Goal: Check status

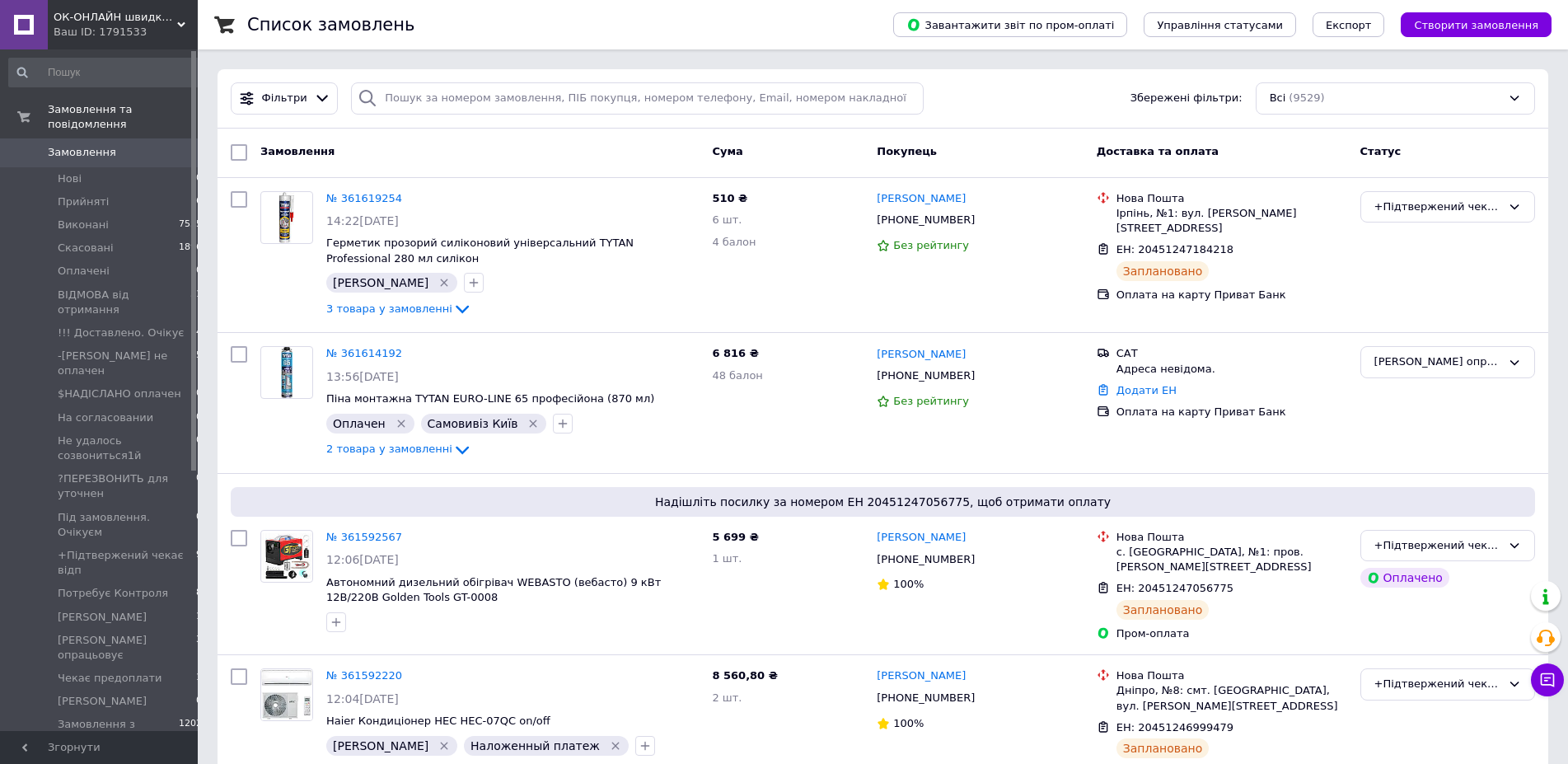
scroll to position [336, 0]
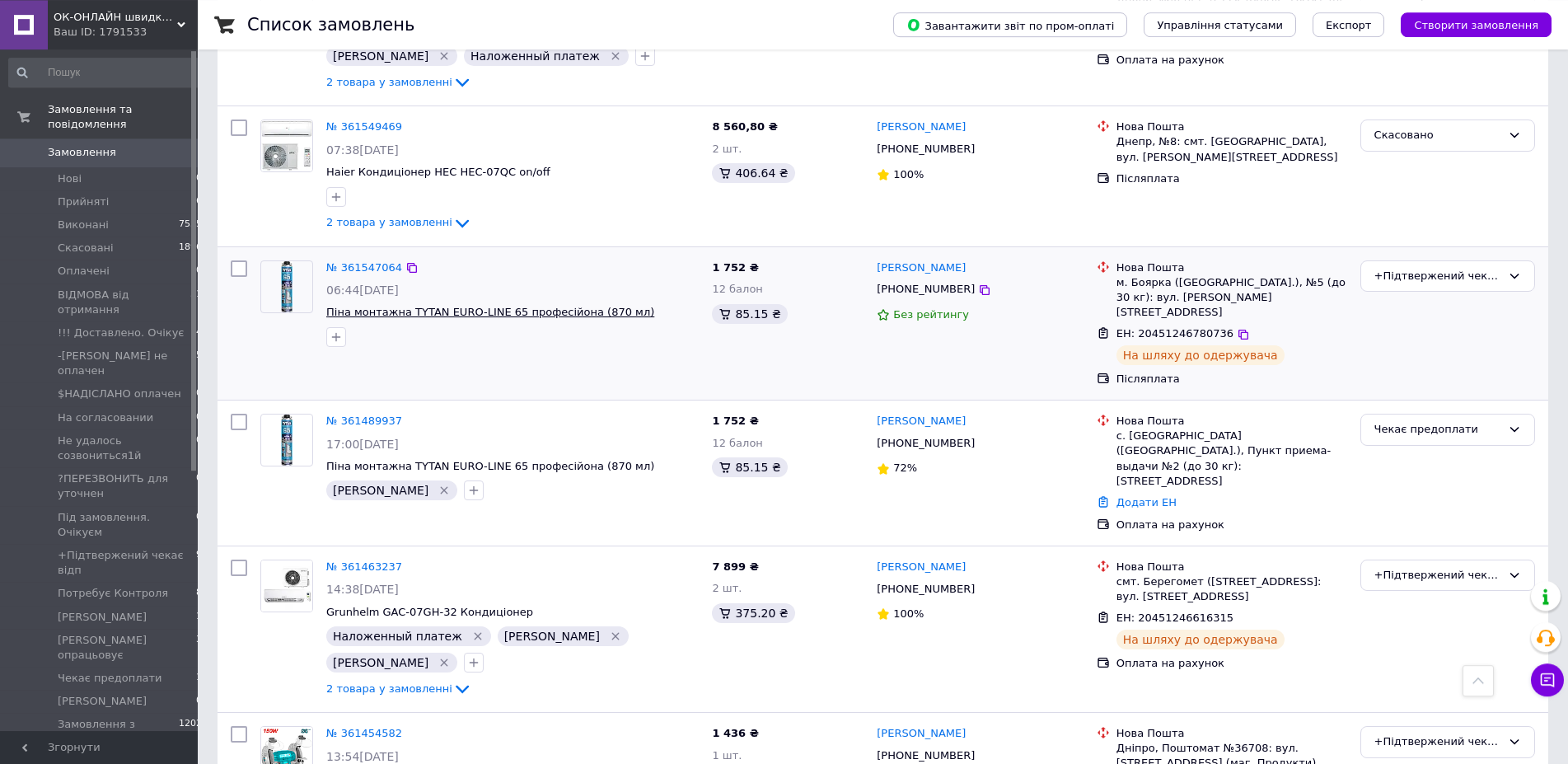
scroll to position [1008, 0]
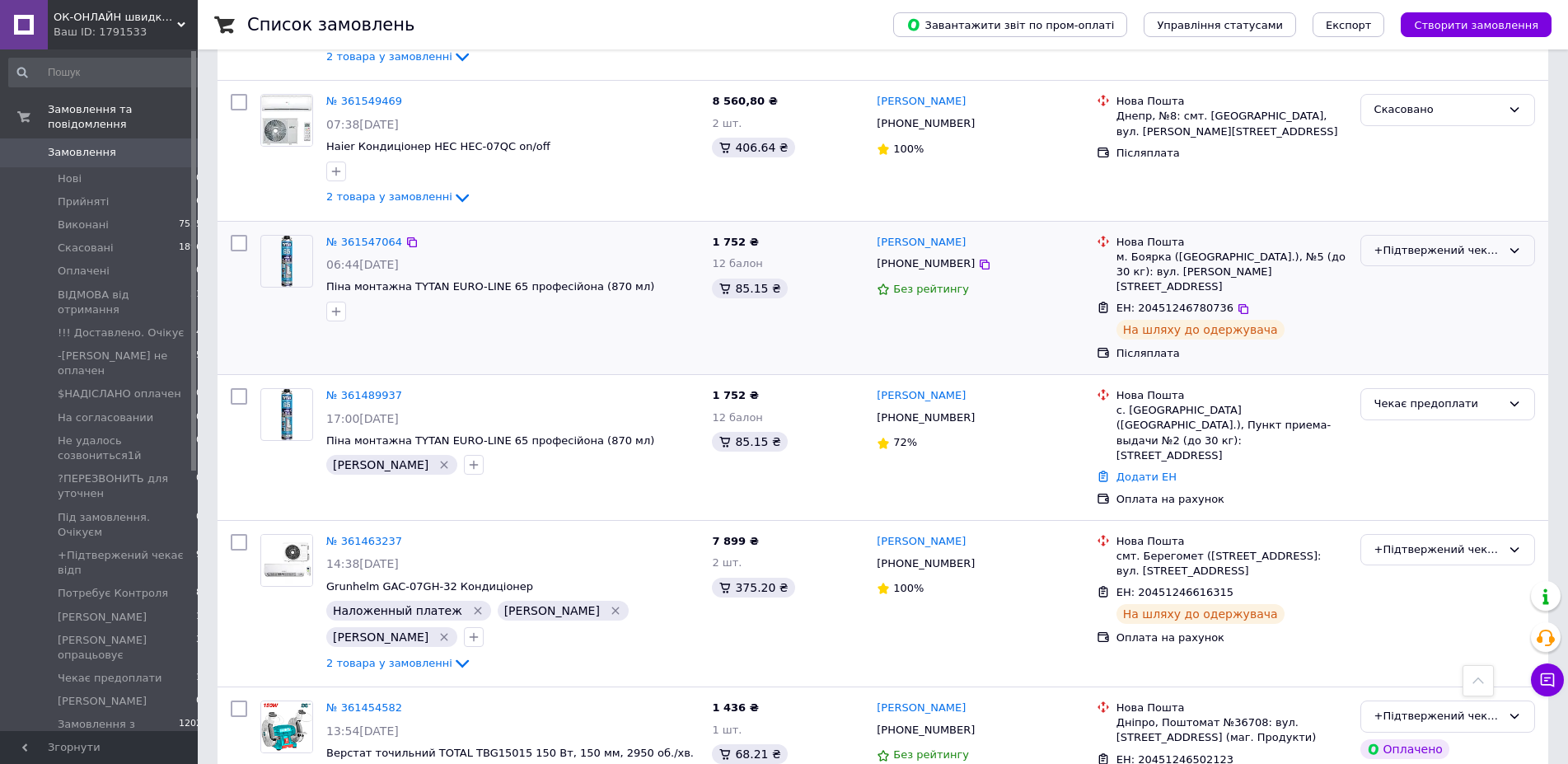
click at [1401, 244] on div "+Підтвержений чекає відп" at bounding box center [1437, 250] width 127 height 17
click at [1448, 283] on li "-[PERSON_NAME] не оплачен" at bounding box center [1447, 306] width 173 height 47
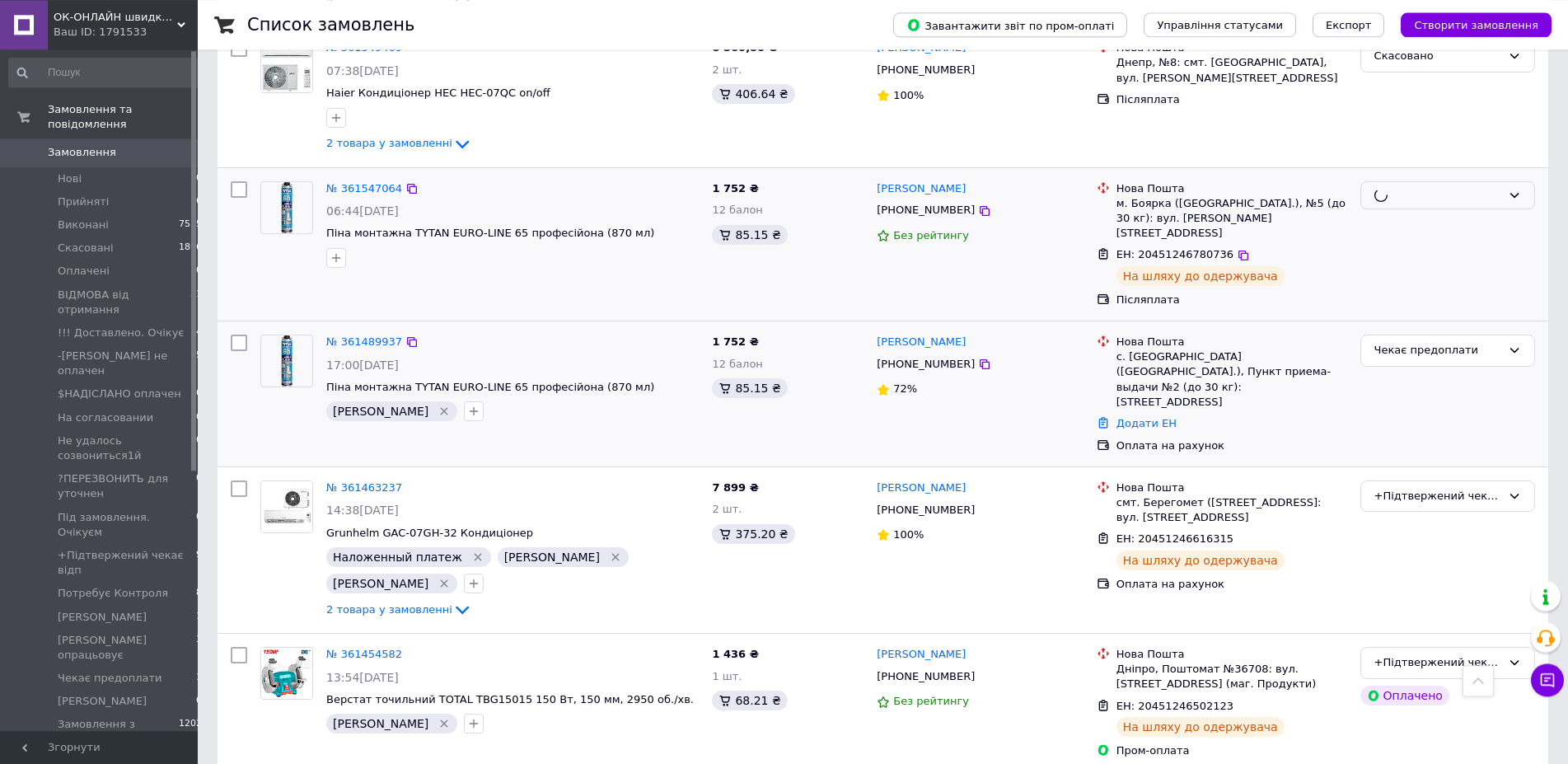
scroll to position [1092, 0]
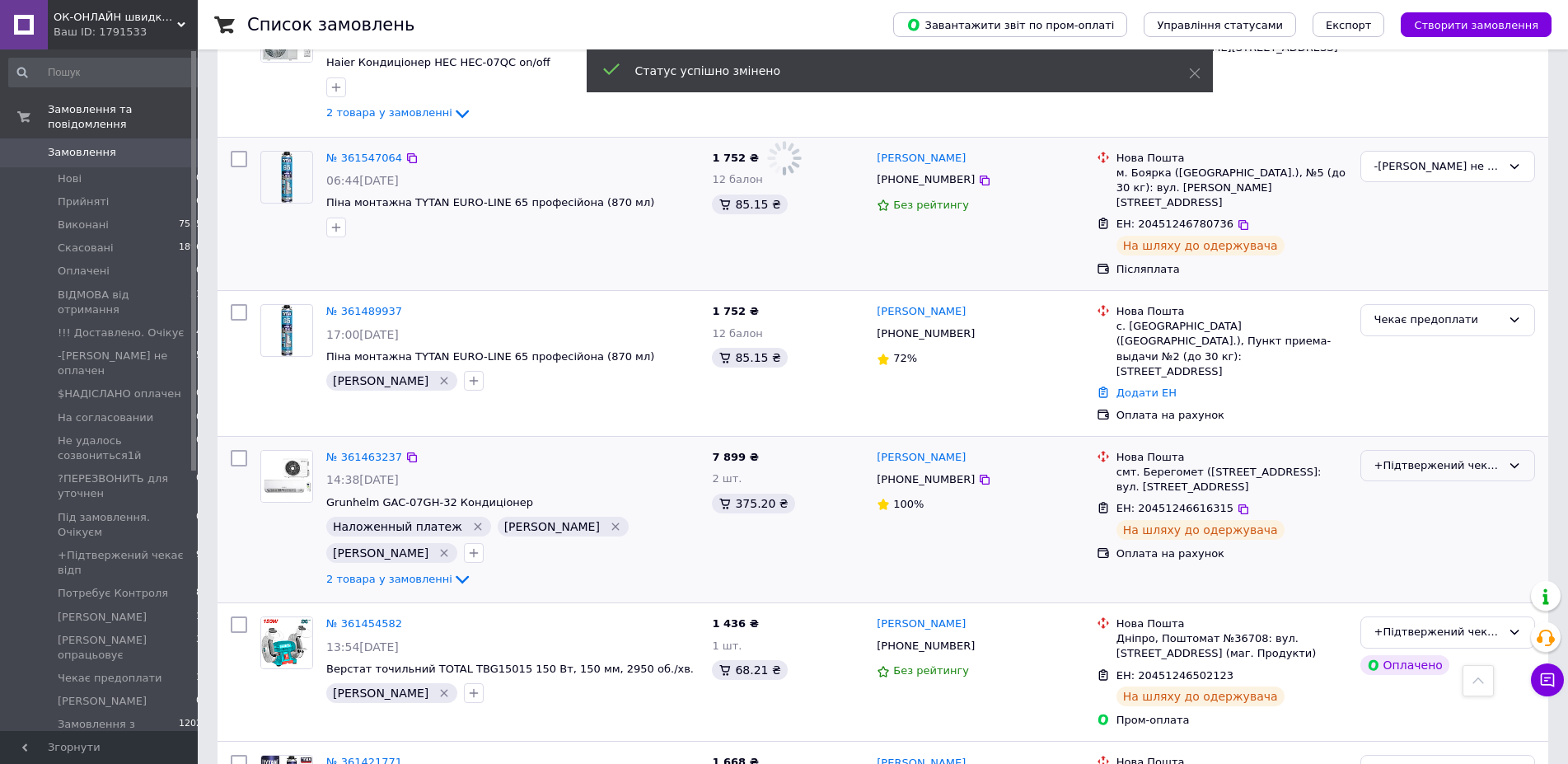
click at [1451, 457] on div "+Підтвержений чекає відп" at bounding box center [1437, 465] width 127 height 17
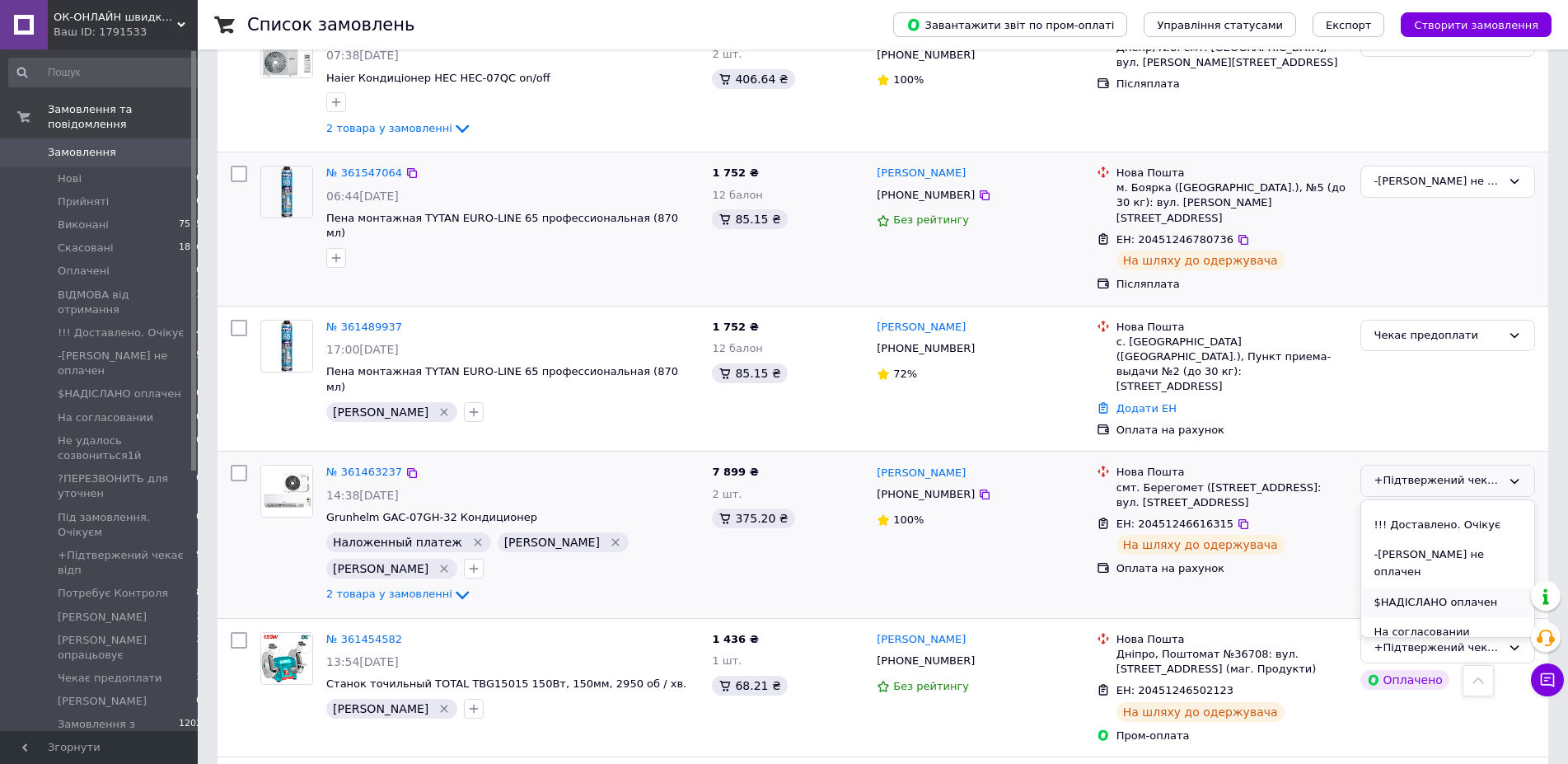
scroll to position [168, 0]
click at [1455, 512] on li "-[PERSON_NAME] не оплачен" at bounding box center [1447, 536] width 173 height 47
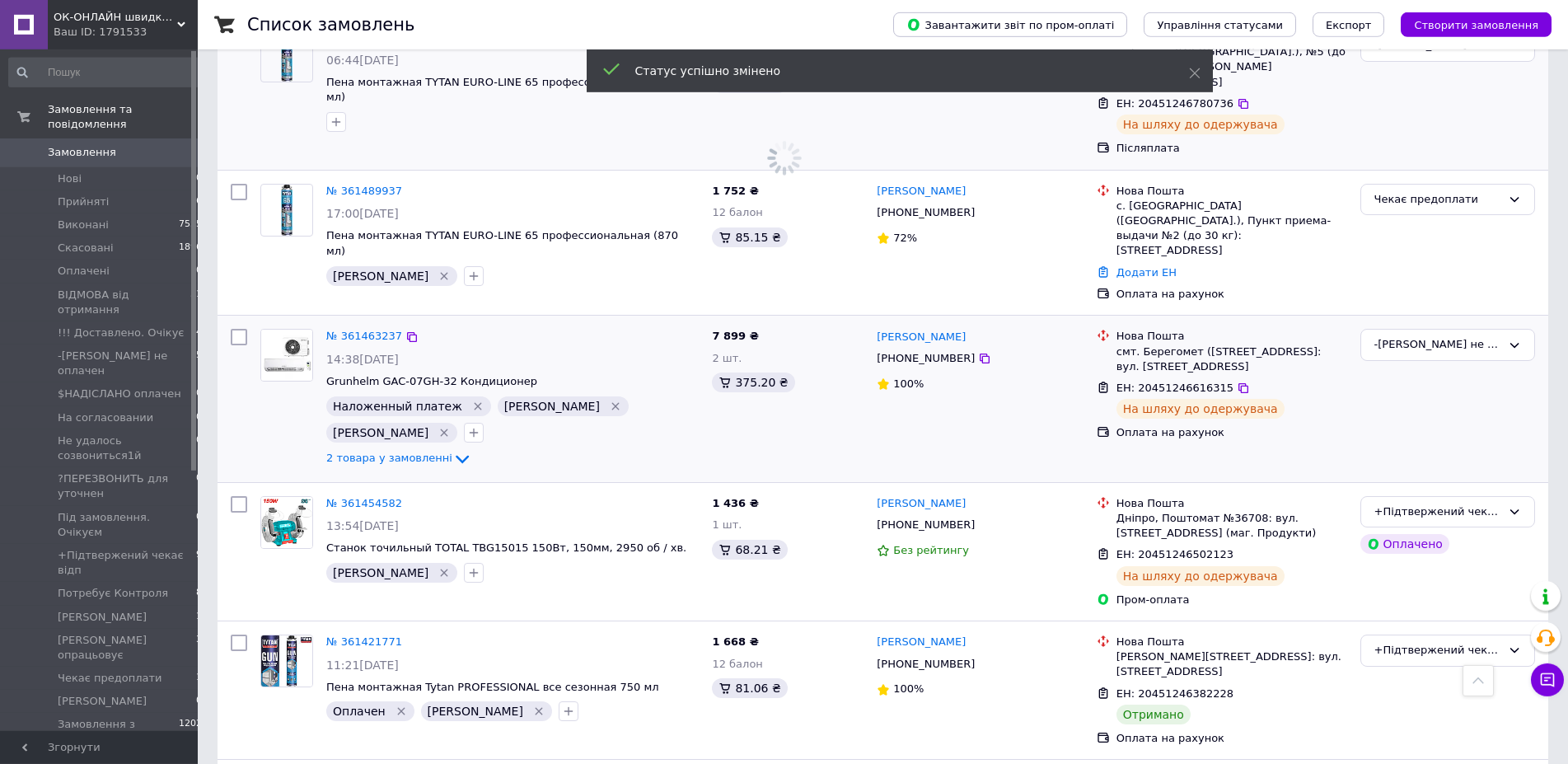
scroll to position [1261, 0]
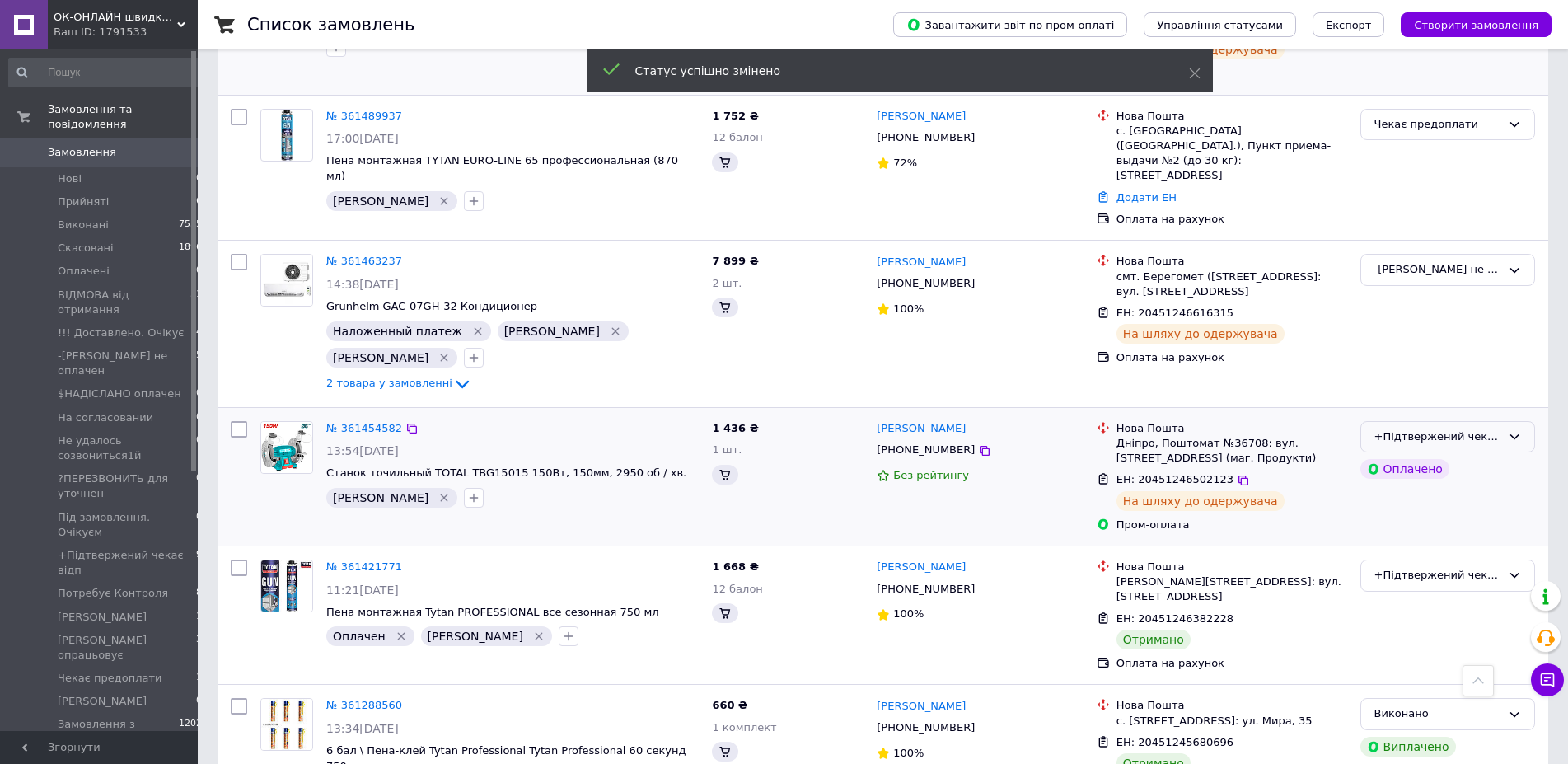
click at [1468, 429] on div "+Підтвержений чекає відп" at bounding box center [1437, 437] width 127 height 17
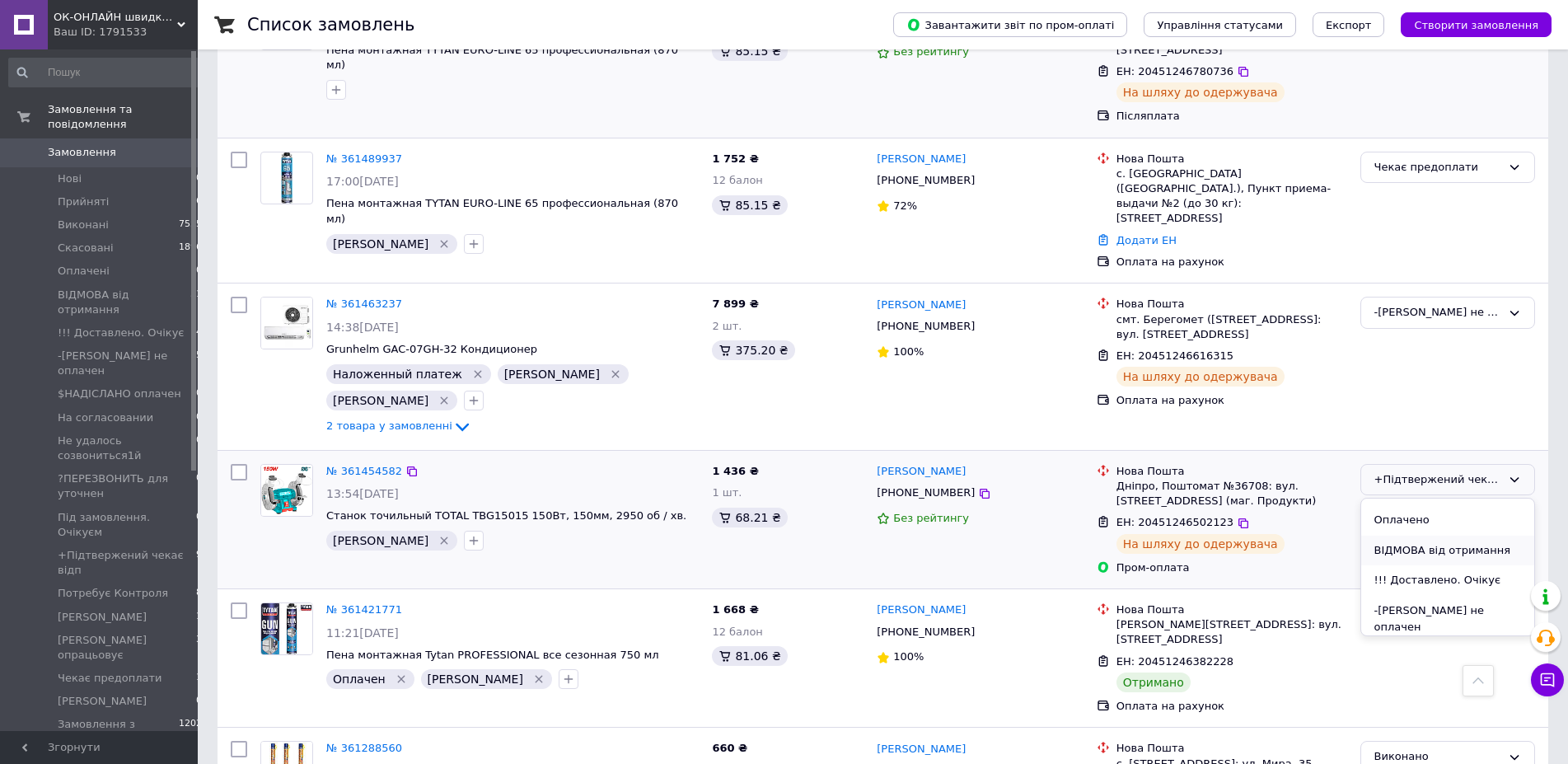
scroll to position [168, 0]
click at [1458, 558] on li "$НАДІСЛАНО оплачен" at bounding box center [1447, 574] width 173 height 31
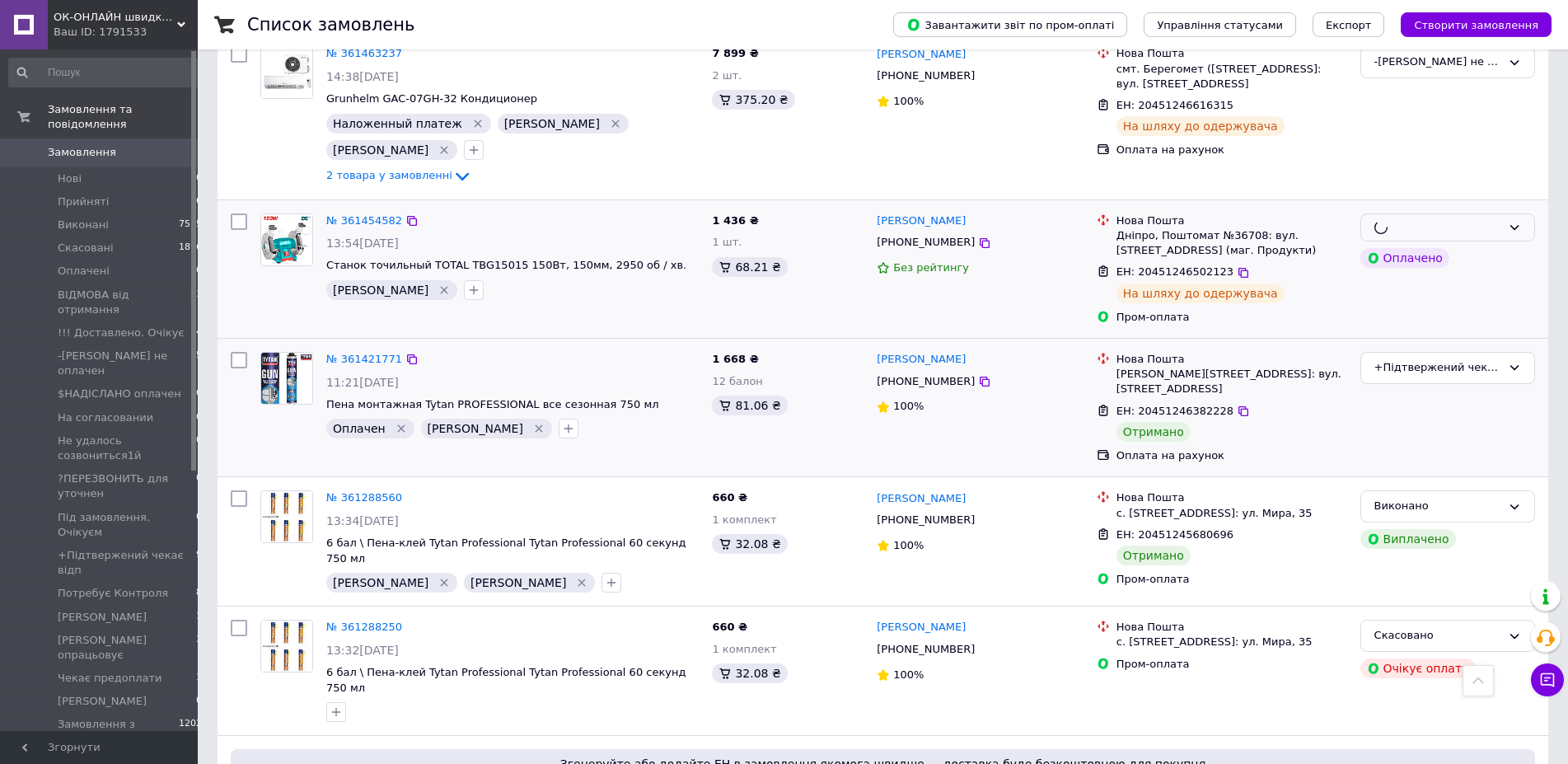
scroll to position [1513, 0]
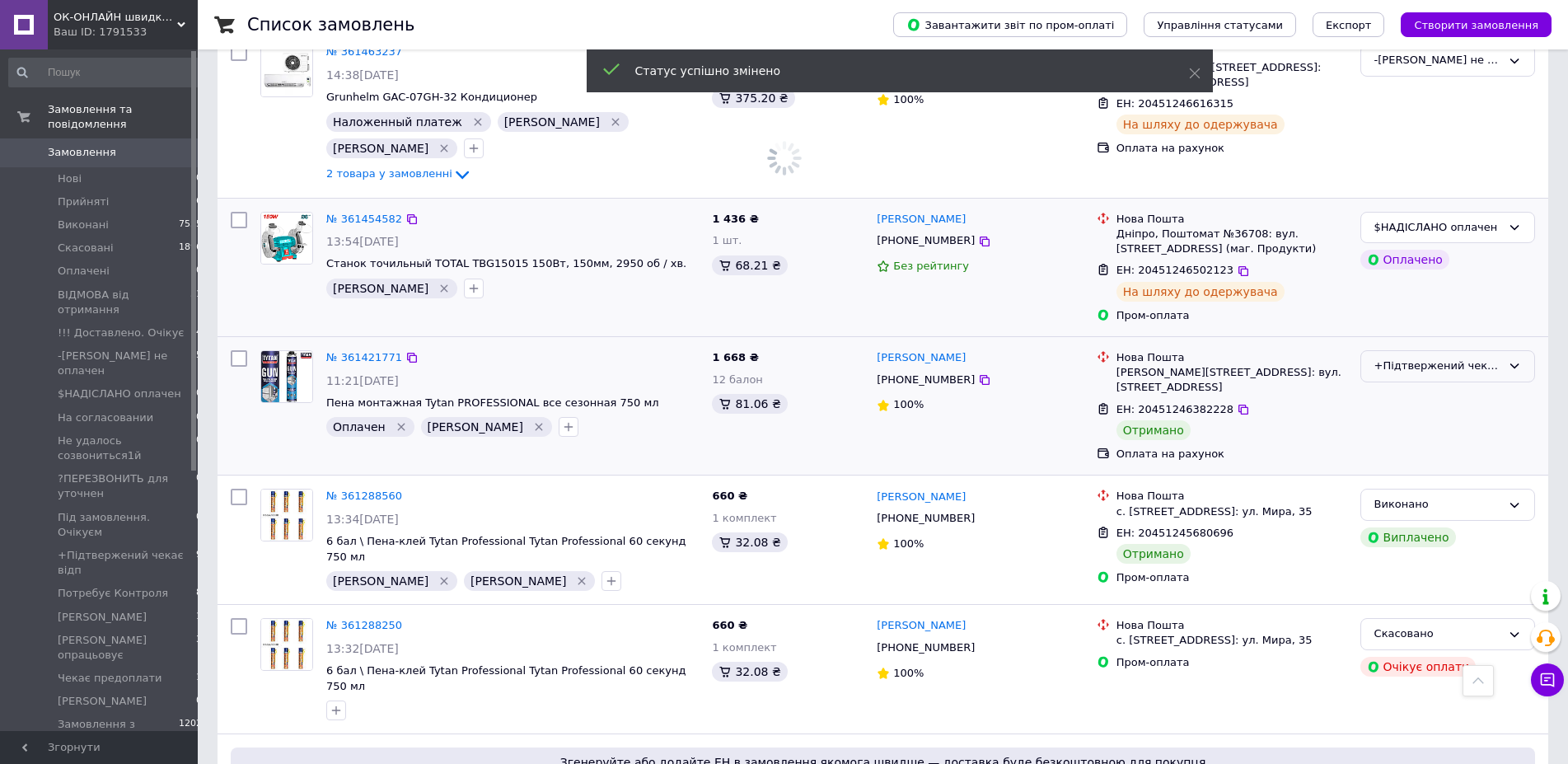
click at [1466, 357] on div "+Підтвержений чекає відп" at bounding box center [1437, 365] width 127 height 17
click at [1432, 415] on li "Виконано" at bounding box center [1447, 430] width 173 height 31
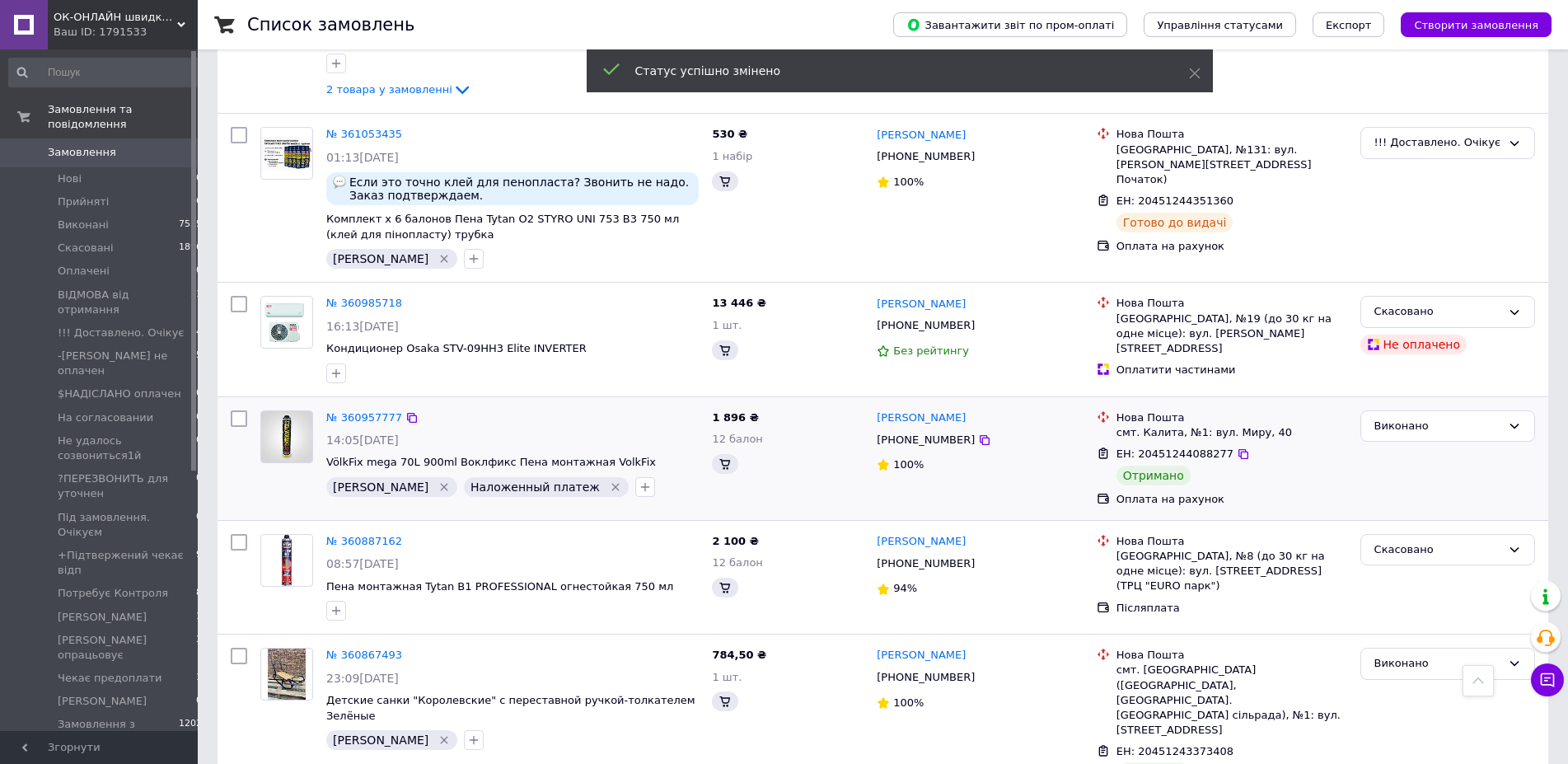
scroll to position [2273, 0]
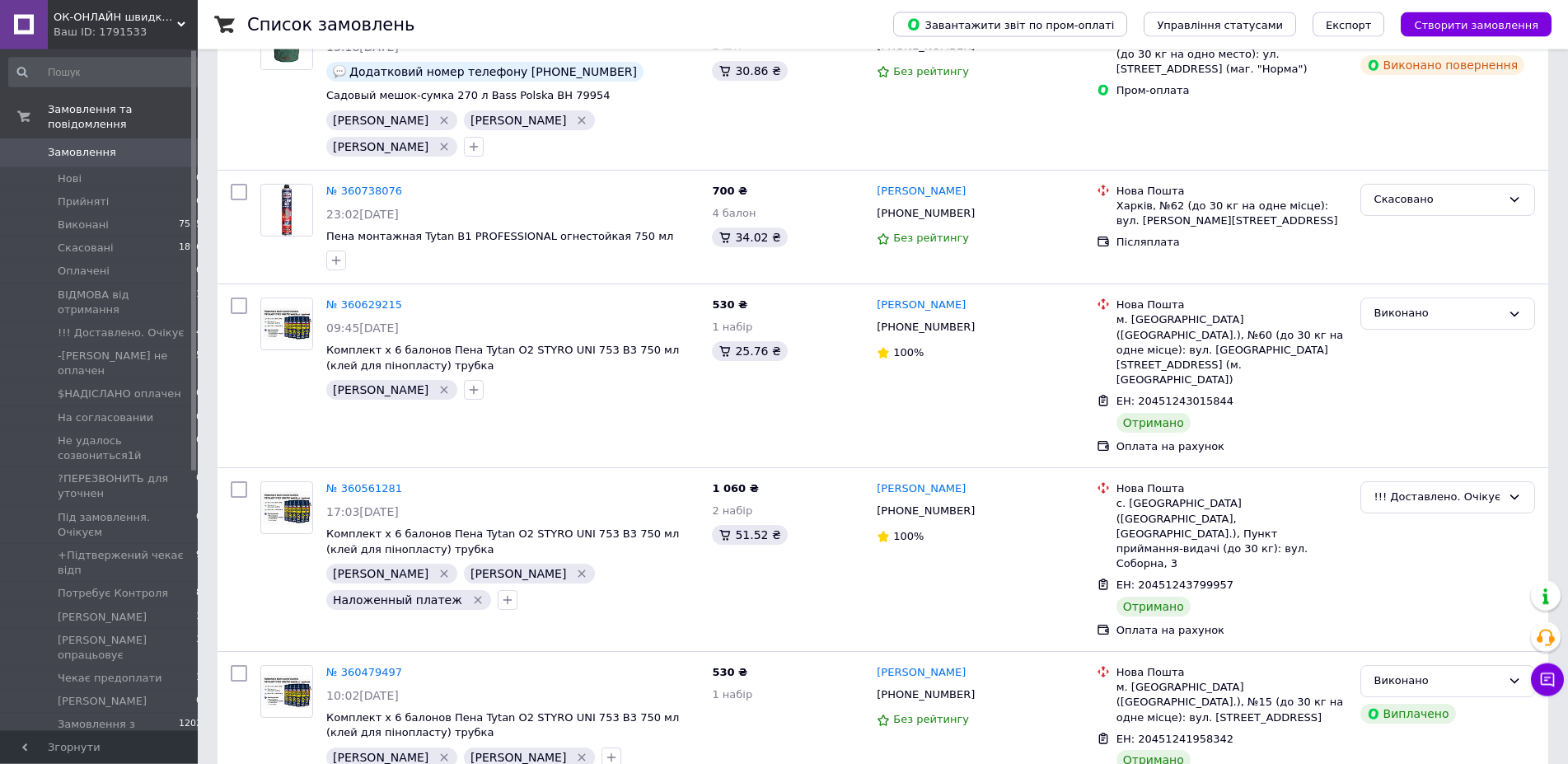
scroll to position [305, 0]
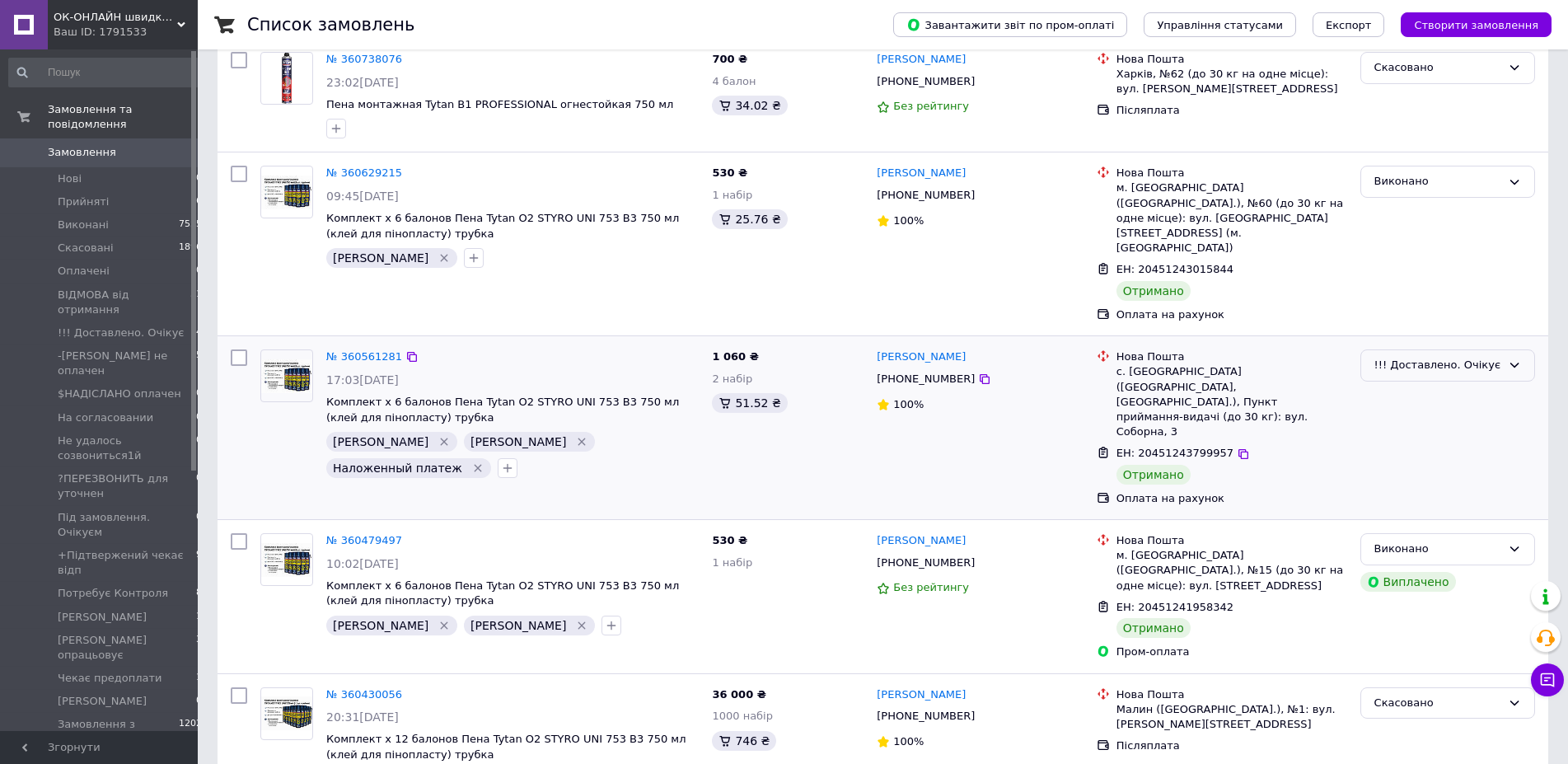
click at [1473, 357] on div "!!! Доставлено. Очікує" at bounding box center [1437, 365] width 127 height 17
click at [1415, 414] on li "Виконано" at bounding box center [1447, 430] width 173 height 31
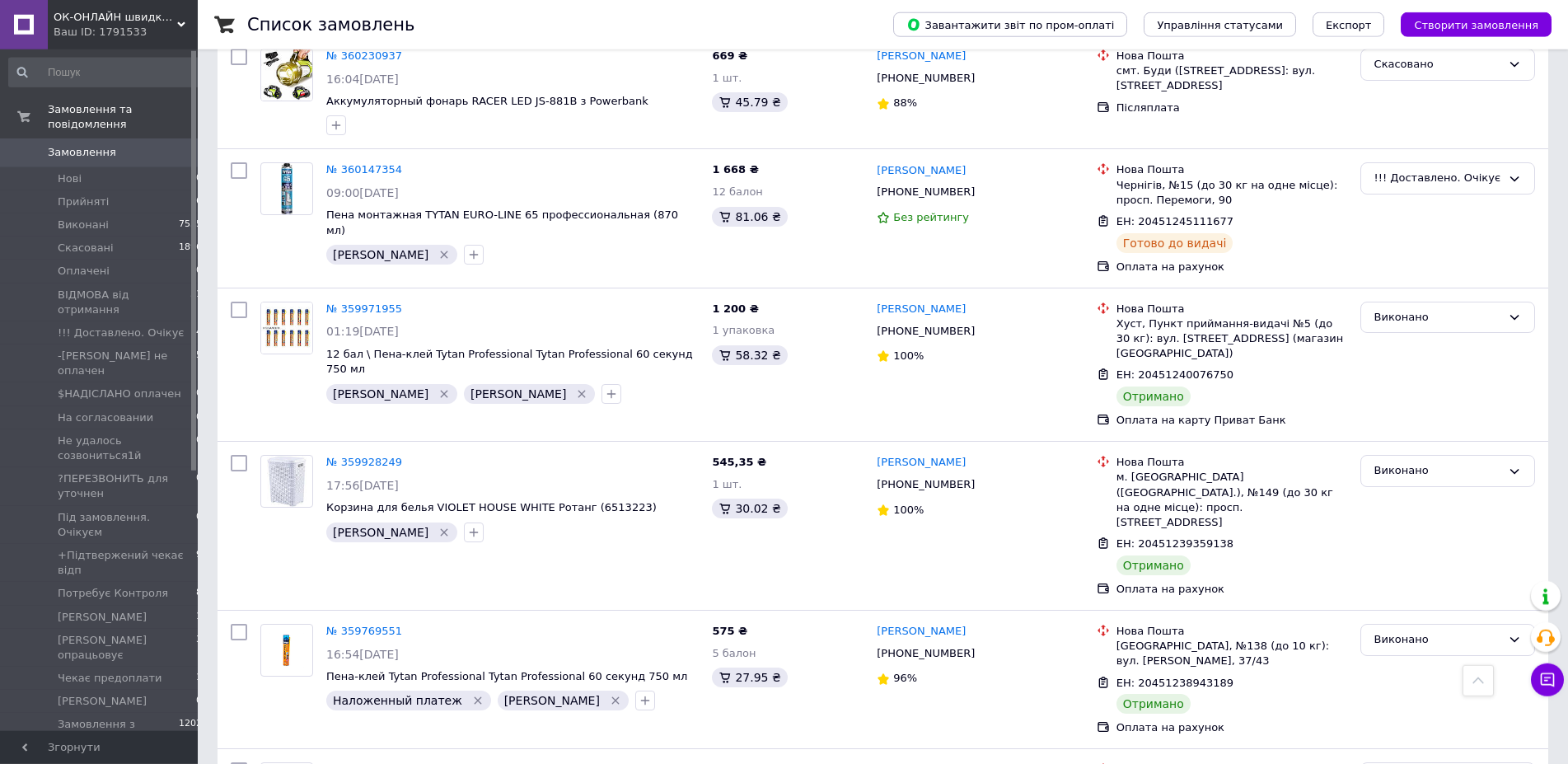
scroll to position [2215, 0]
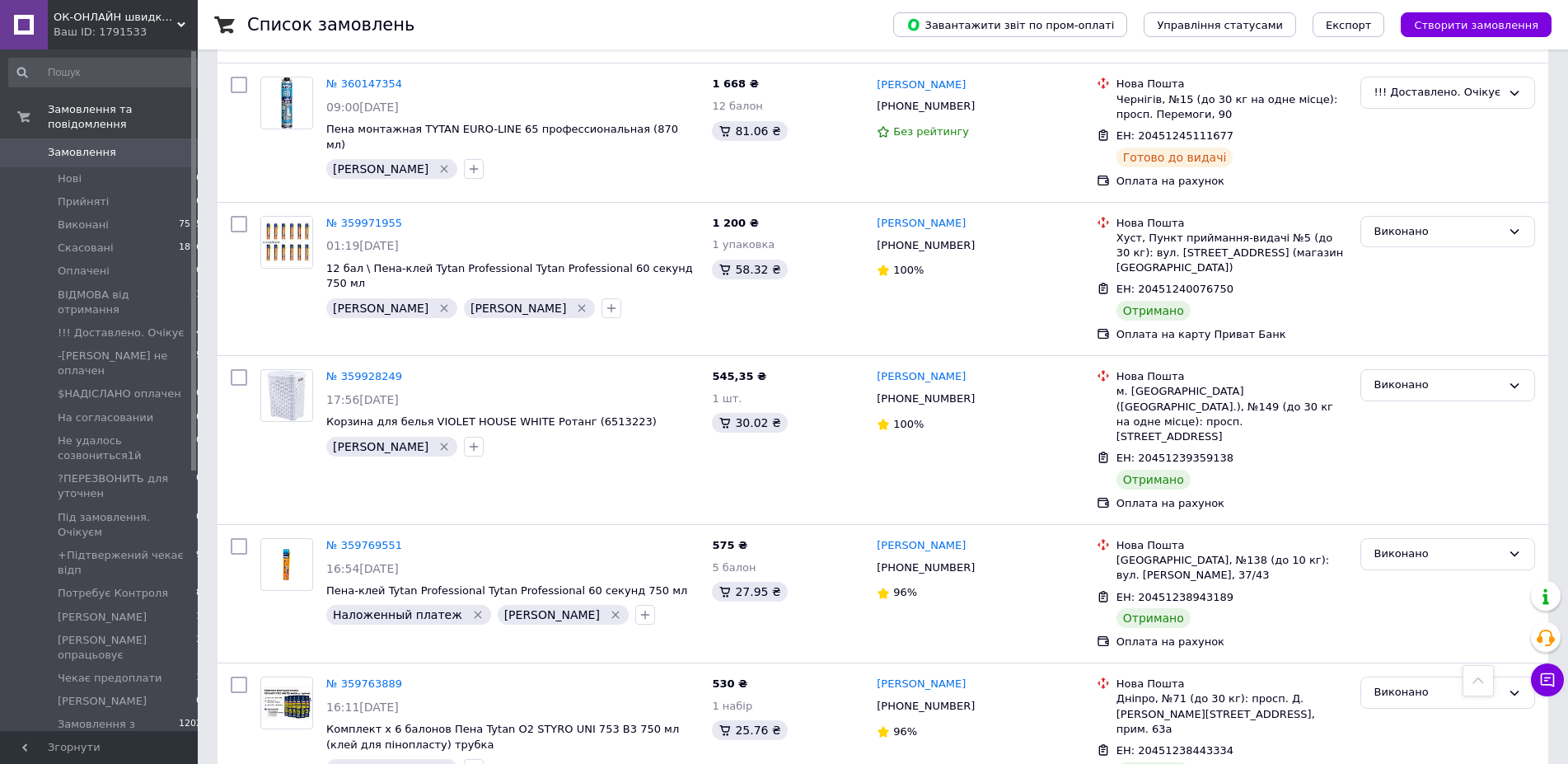
drag, startPoint x: 330, startPoint y: 725, endPoint x: 342, endPoint y: 727, distance: 12.2
